Goal: Task Accomplishment & Management: Use online tool/utility

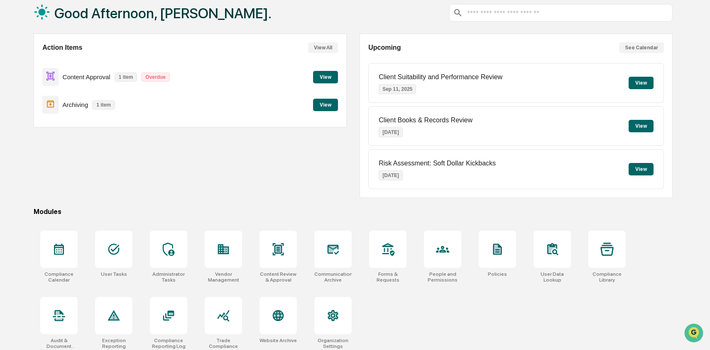
scroll to position [52, 0]
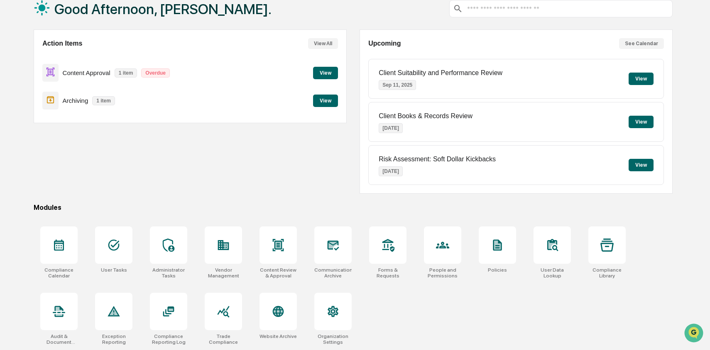
click at [323, 101] on button "View" at bounding box center [325, 101] width 25 height 12
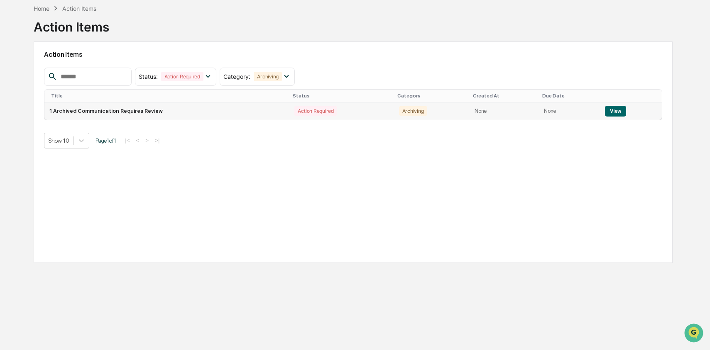
click at [318, 113] on div "Action Required" at bounding box center [315, 111] width 42 height 10
click at [607, 109] on button "View" at bounding box center [615, 111] width 21 height 11
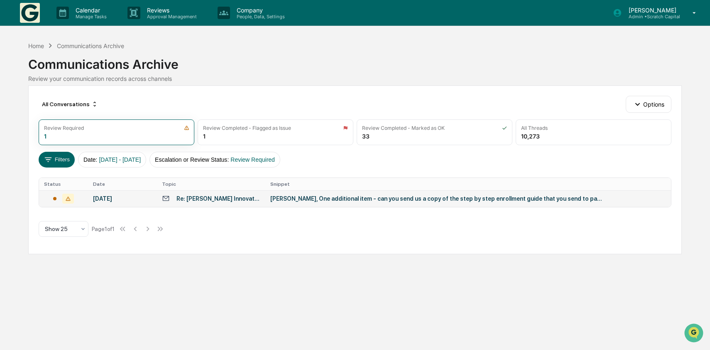
click at [458, 204] on td "[PERSON_NAME], One additional item - can you send us a copy of the step by step…" at bounding box center [468, 199] width 406 height 17
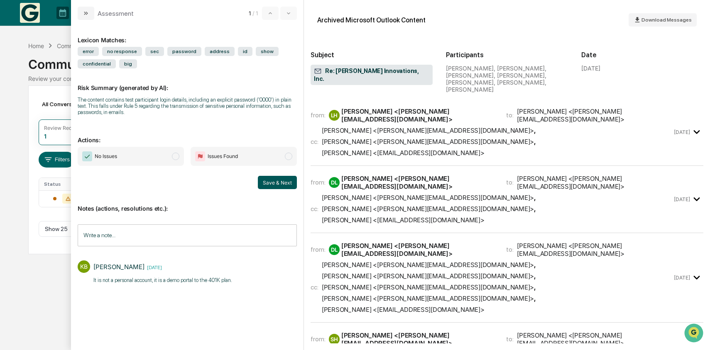
click at [291, 184] on button "Save & Next" at bounding box center [277, 182] width 39 height 13
click at [274, 187] on button "Save & Next" at bounding box center [277, 182] width 39 height 13
click at [147, 155] on span "No Issues" at bounding box center [131, 156] width 106 height 19
click at [282, 184] on button "Save & Next" at bounding box center [277, 182] width 39 height 13
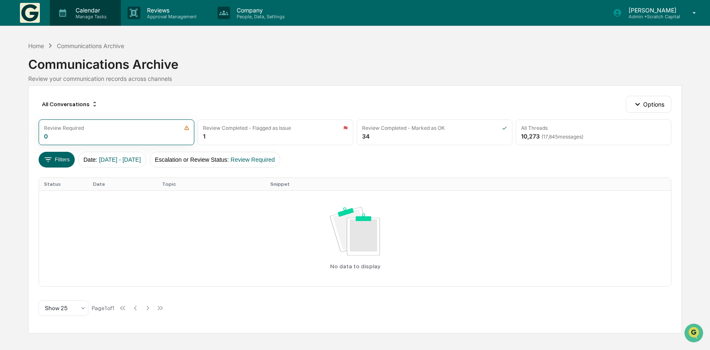
click at [96, 10] on p "Calendar" at bounding box center [90, 10] width 42 height 7
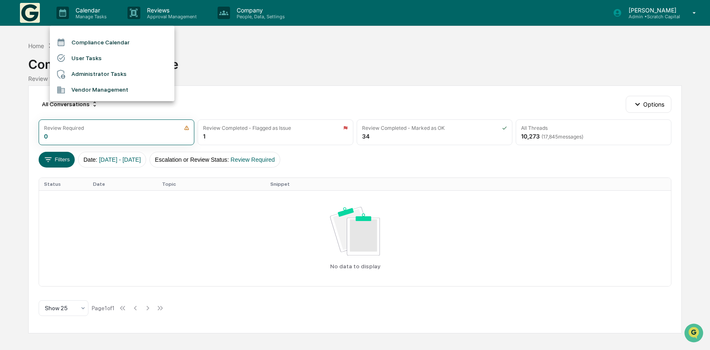
click at [105, 69] on li "Administrator Tasks" at bounding box center [112, 74] width 125 height 16
